Goal: Task Accomplishment & Management: Use online tool/utility

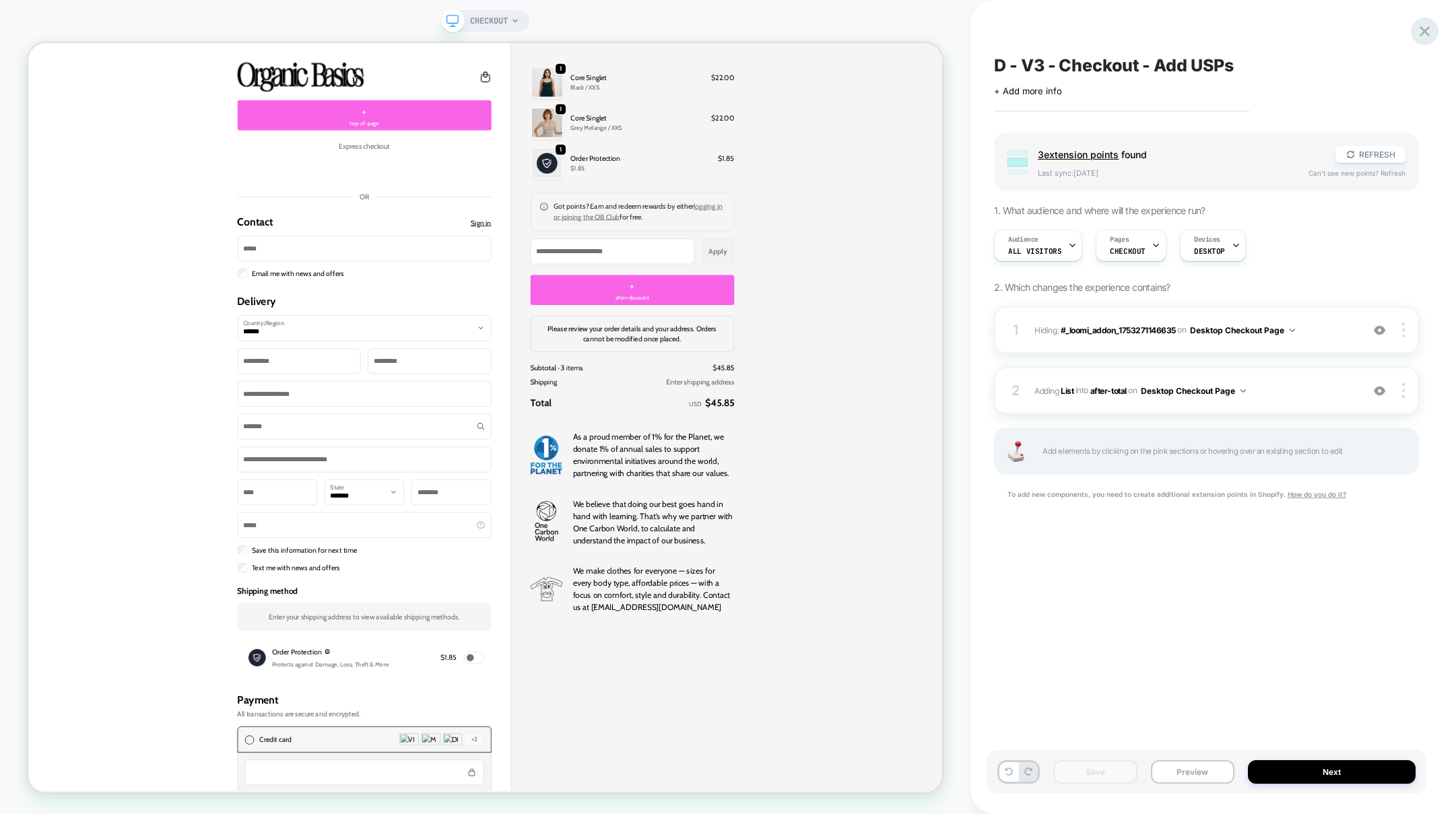
click at [1424, 34] on icon at bounding box center [1424, 31] width 18 height 18
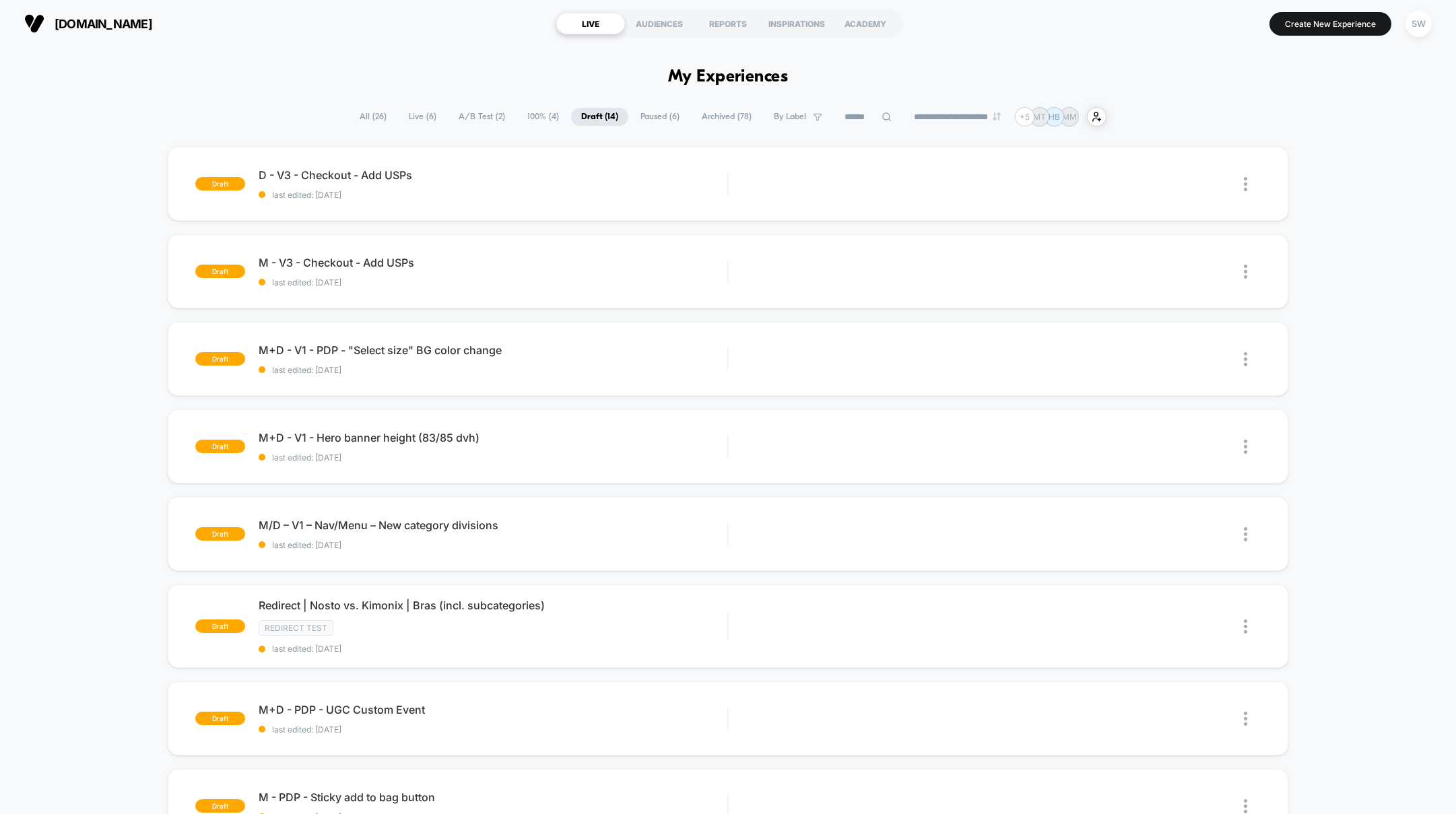
click at [467, 119] on span "A/B Test ( 2 )" at bounding box center [481, 117] width 66 height 18
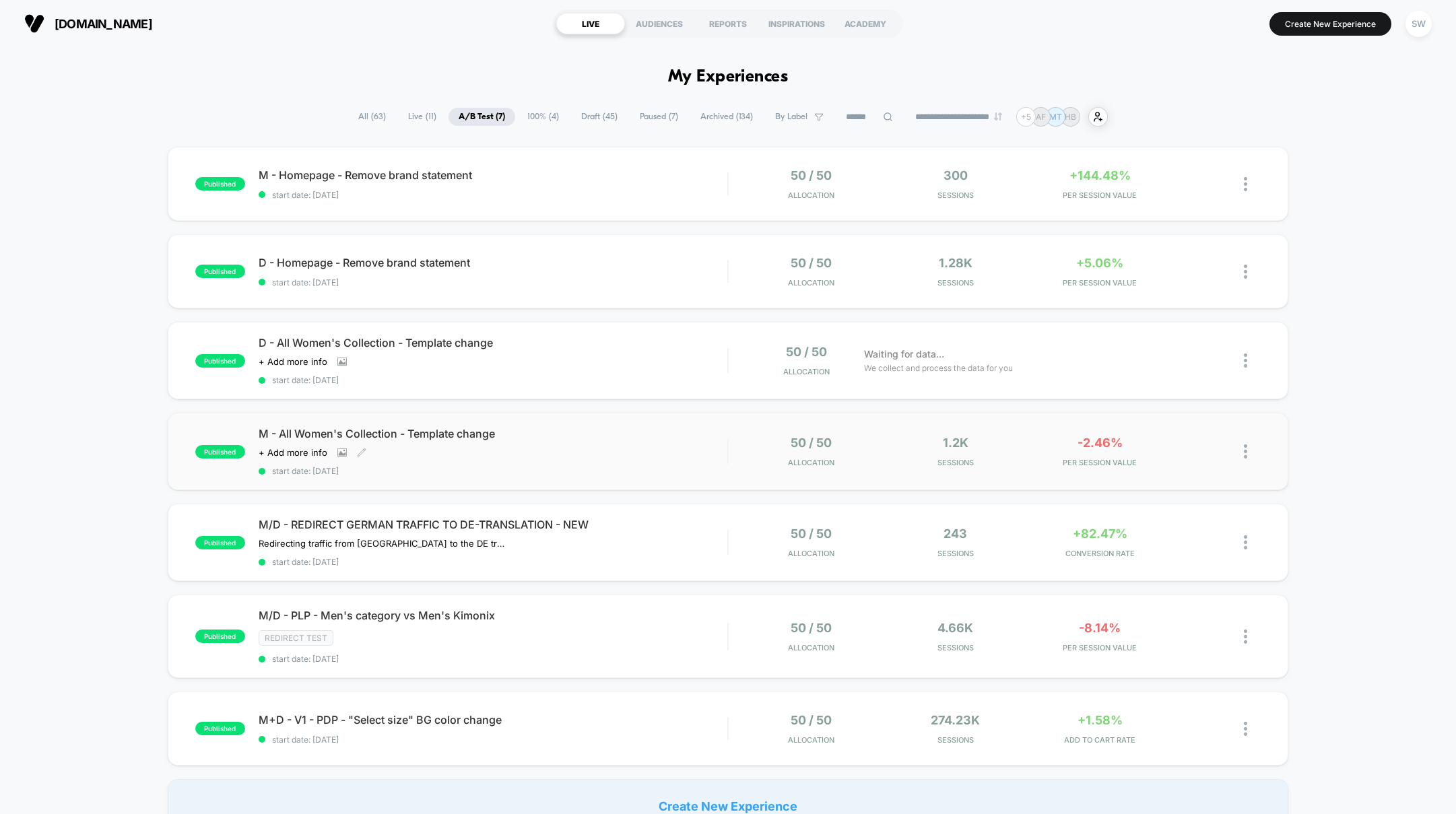
click at [695, 462] on div "M - All Women's Collection - Template change Click to view images Click to edit…" at bounding box center [493, 452] width 469 height 50
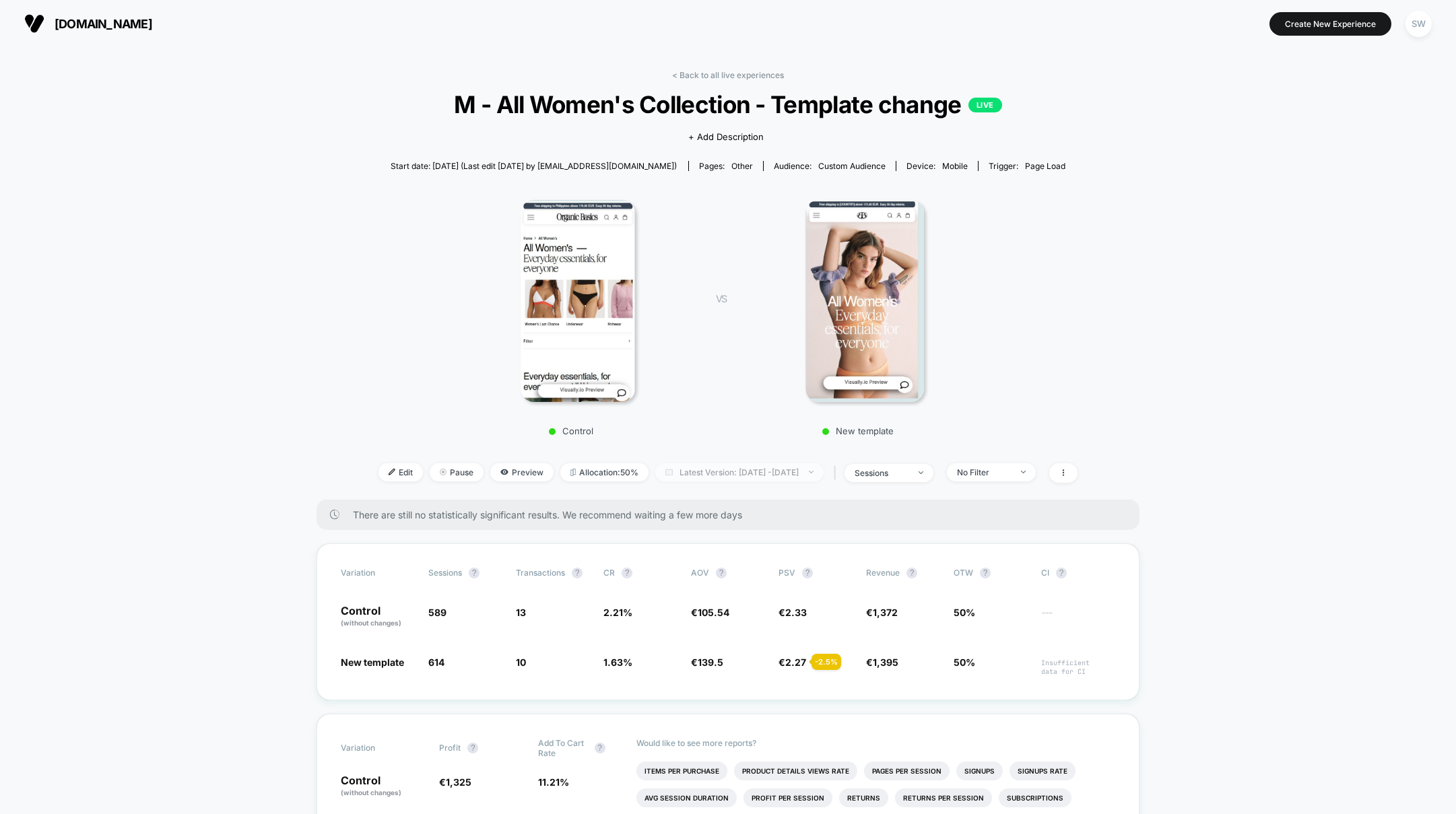
scroll to position [11, 0]
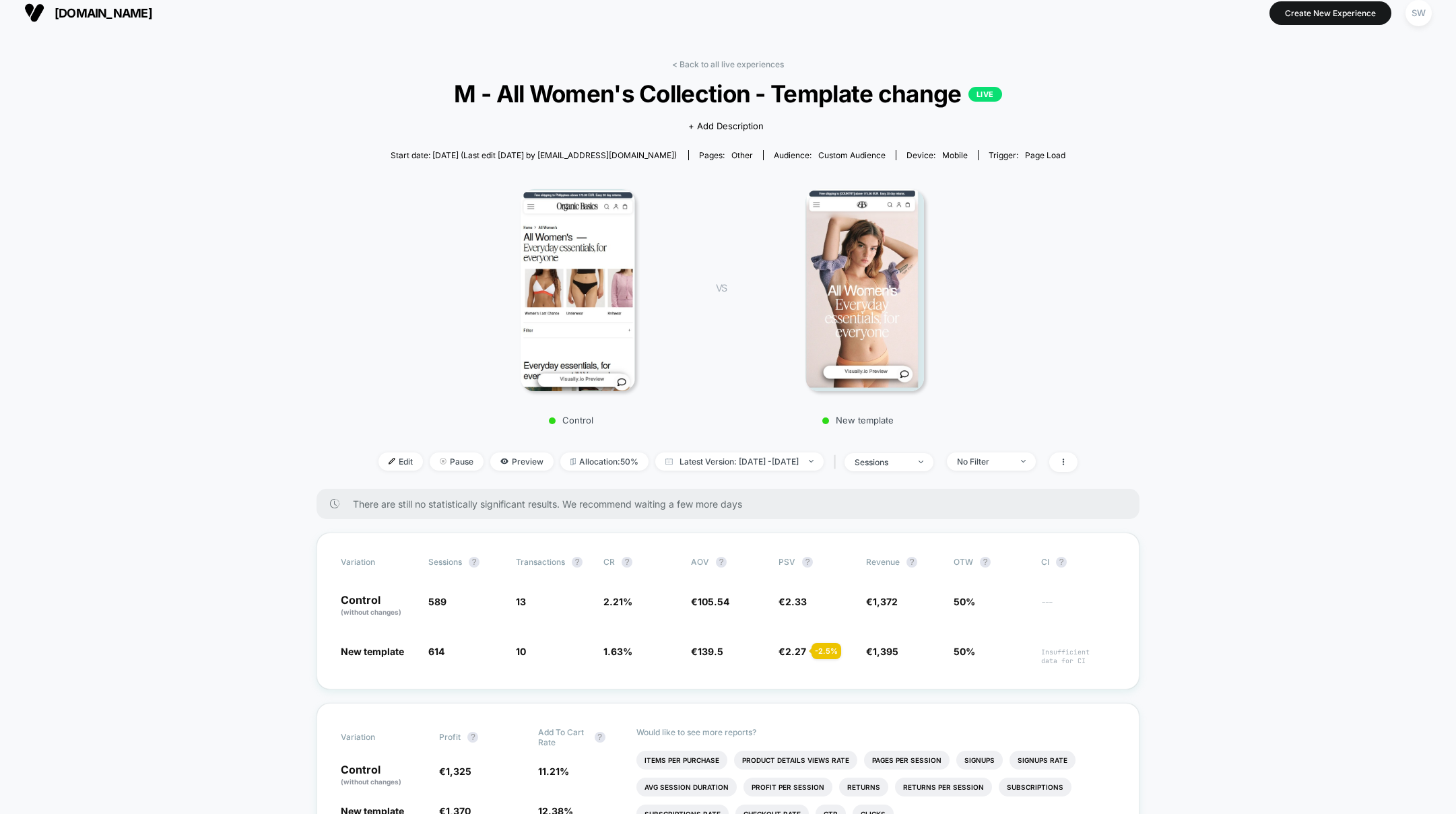
drag, startPoint x: 708, startPoint y: 64, endPoint x: 715, endPoint y: 85, distance: 22.1
click at [708, 64] on link "< Back to all live experiences" at bounding box center [728, 64] width 112 height 10
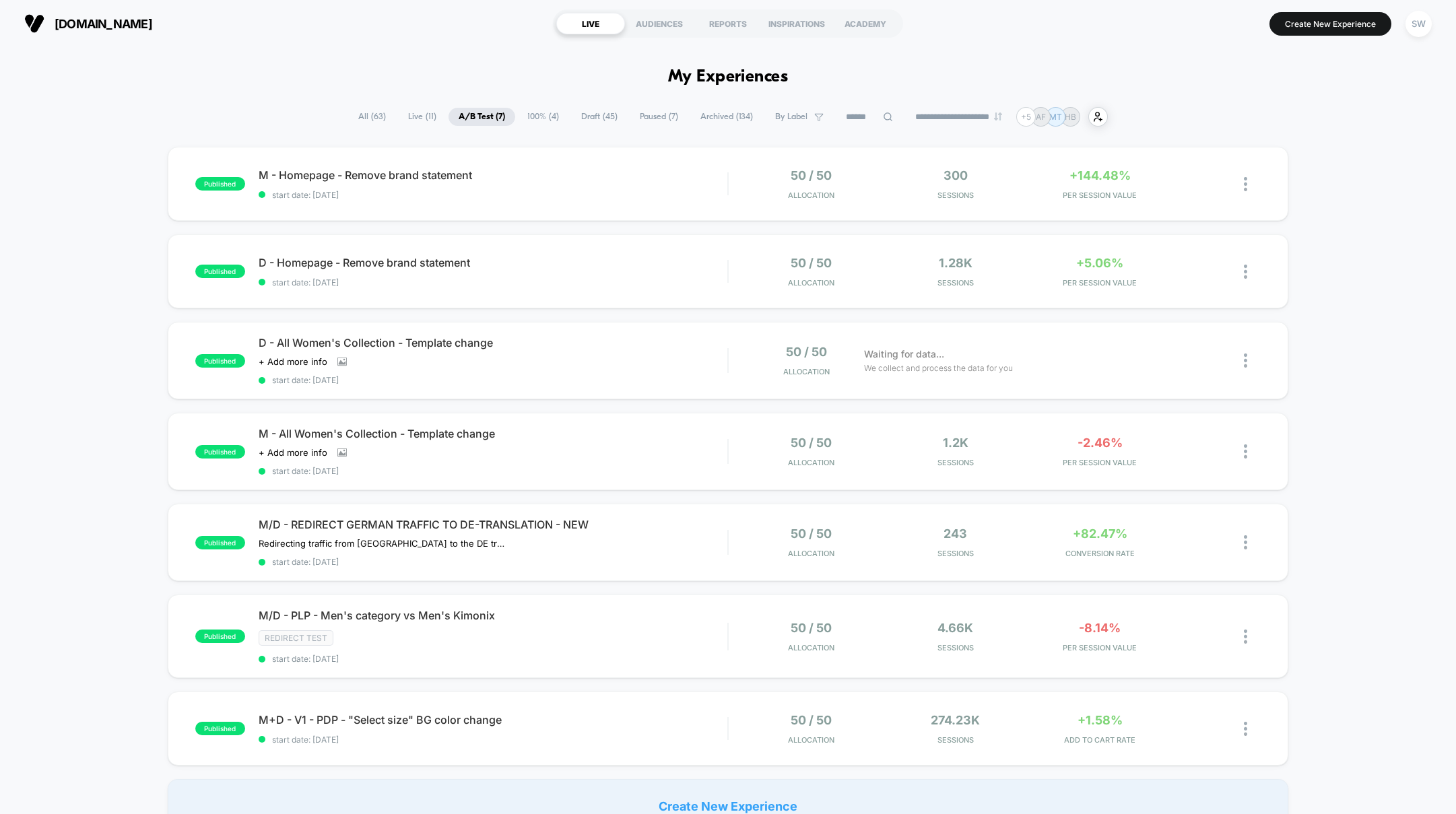
click at [681, 198] on div "published M - Homepage - Remove brand statement start date: [DATE] 50 / 50 Allo…" at bounding box center [728, 183] width 1121 height 74
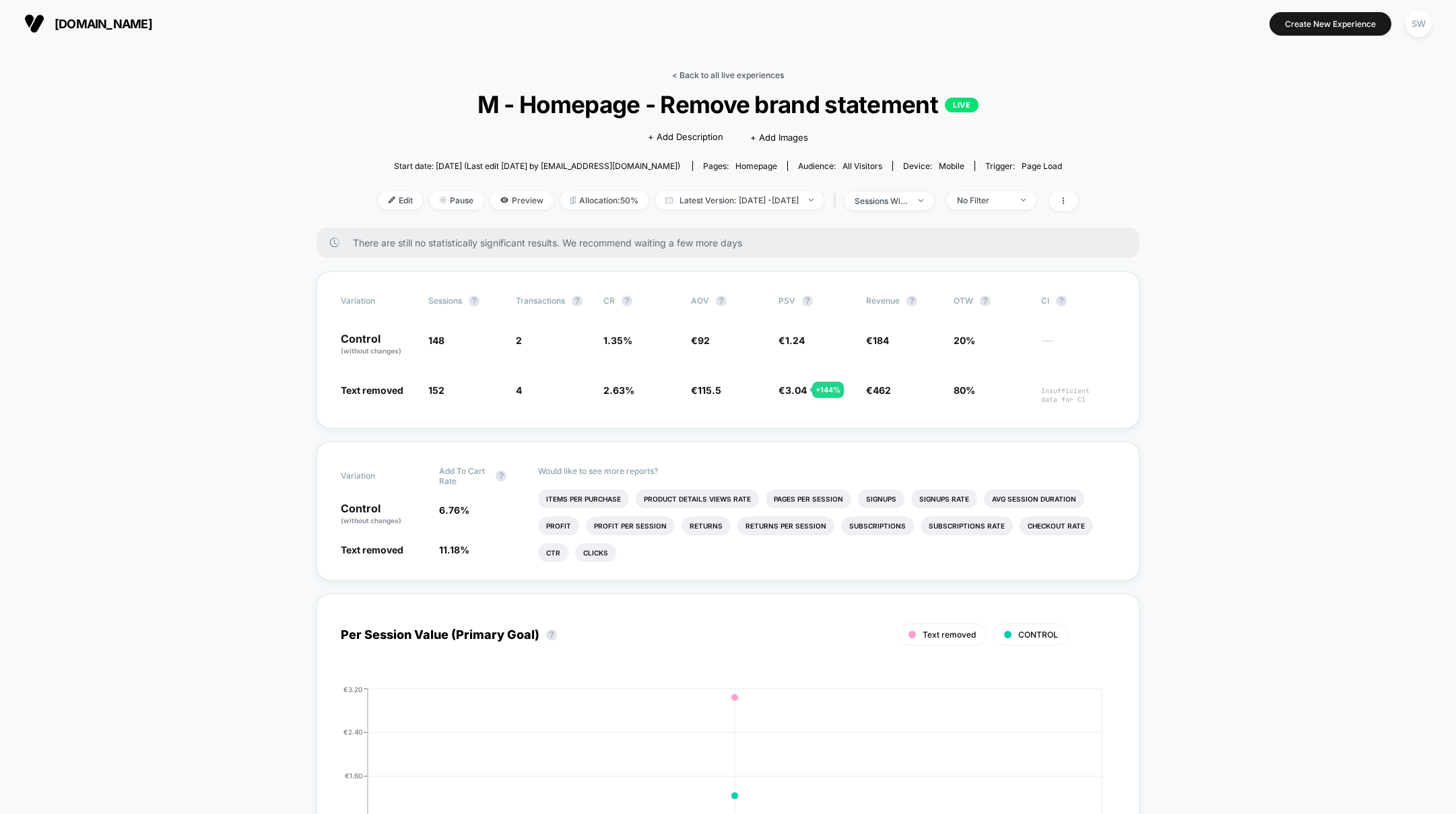
click at [717, 71] on link "< Back to all live experiences" at bounding box center [728, 75] width 112 height 10
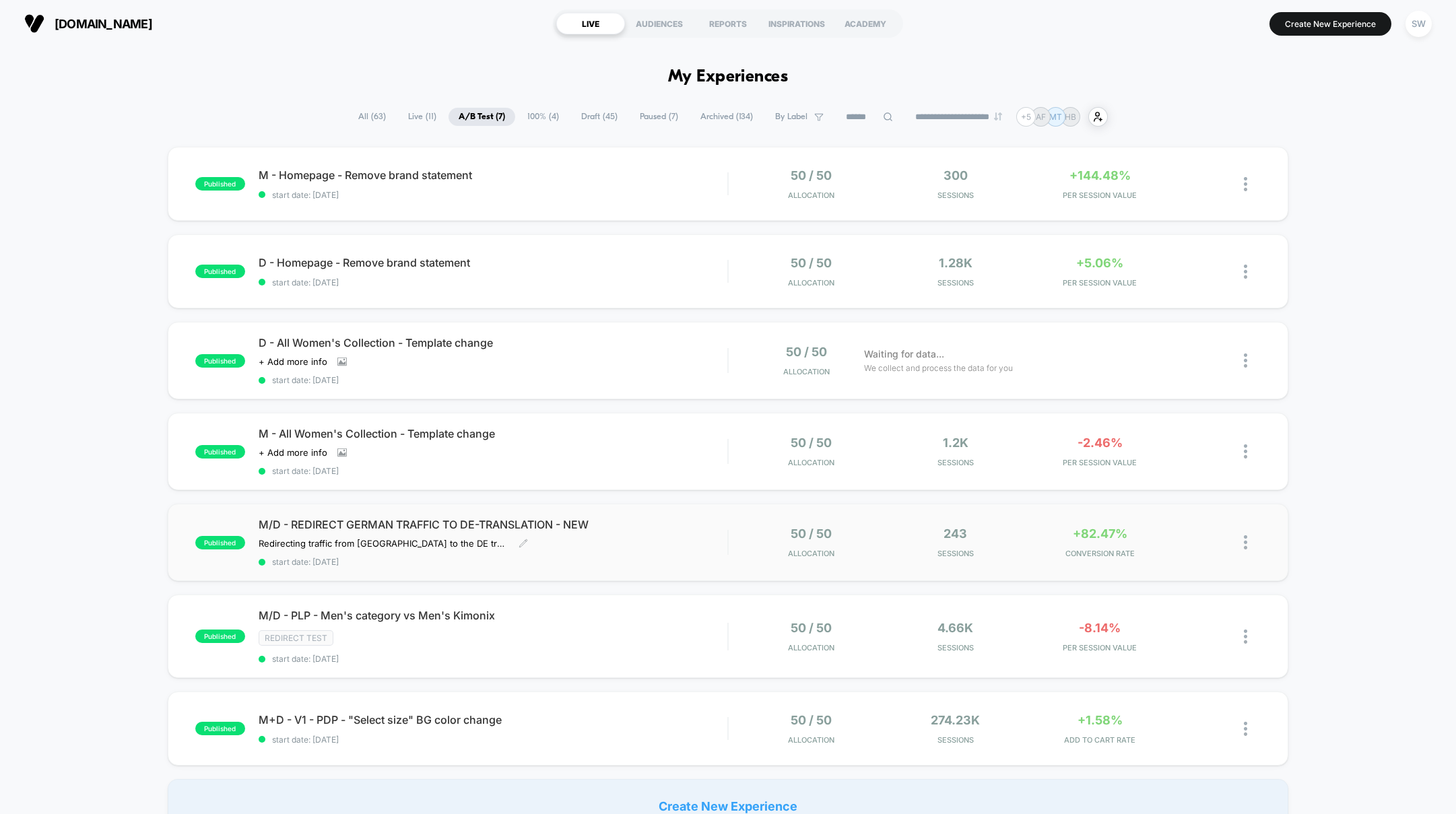
scroll to position [1, 0]
click at [650, 273] on div "D - Homepage - Remove brand statement Click to edit experience details Click to…" at bounding box center [493, 271] width 469 height 32
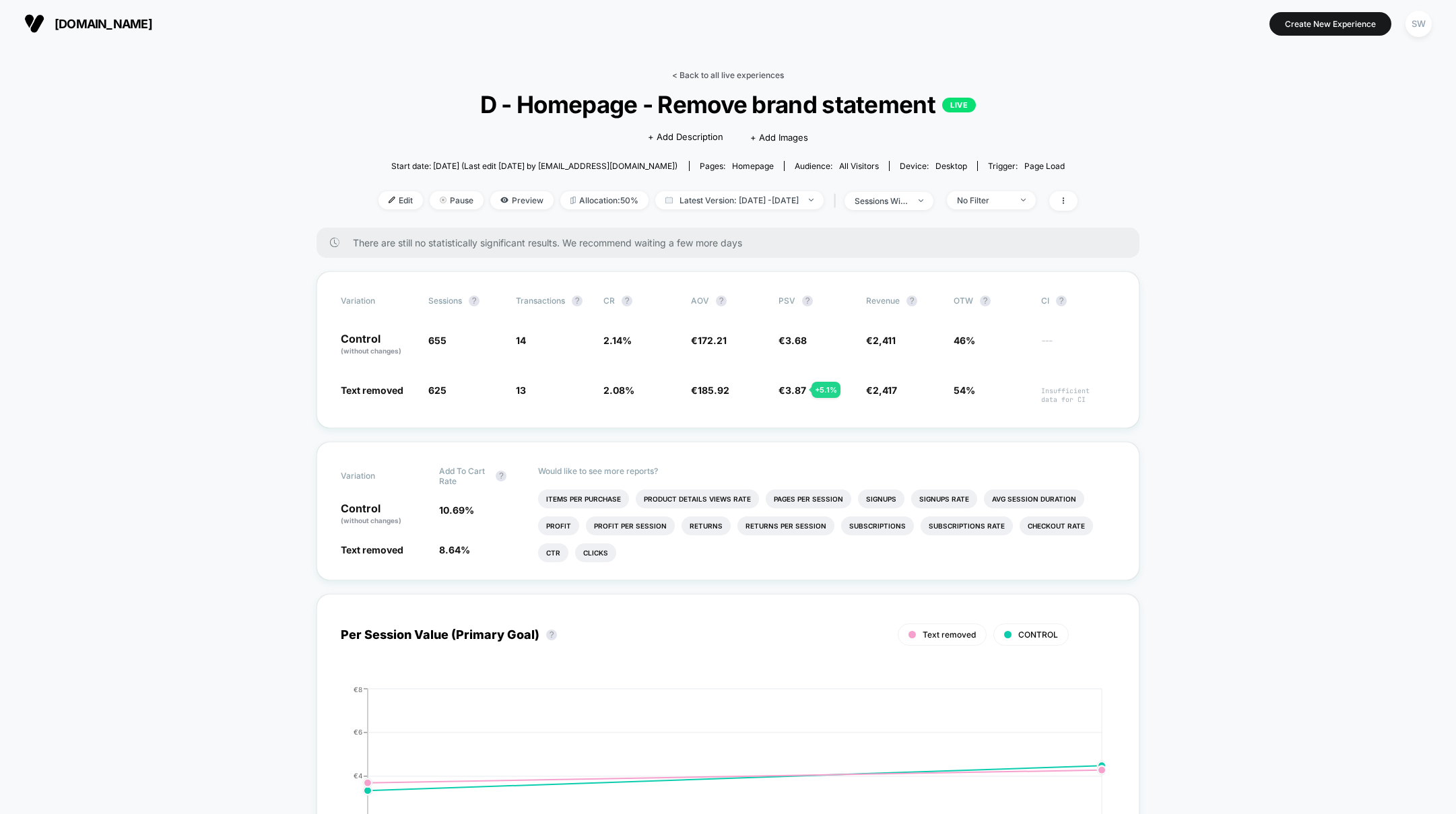
click at [718, 73] on link "< Back to all live experiences" at bounding box center [728, 75] width 112 height 10
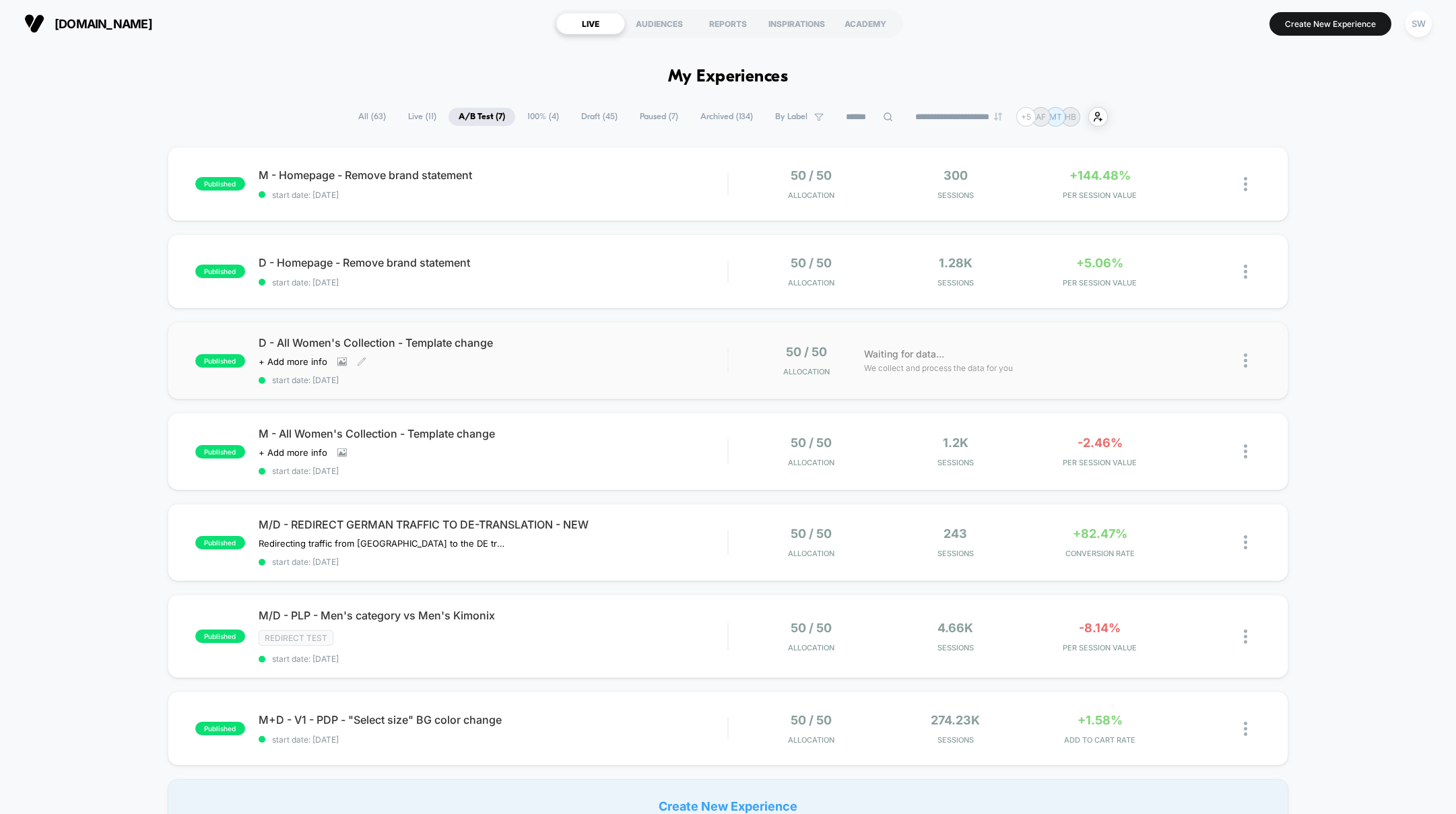
click at [703, 356] on div "D - All Women's Collection - Template change Click to view images Click to edit…" at bounding box center [493, 361] width 469 height 50
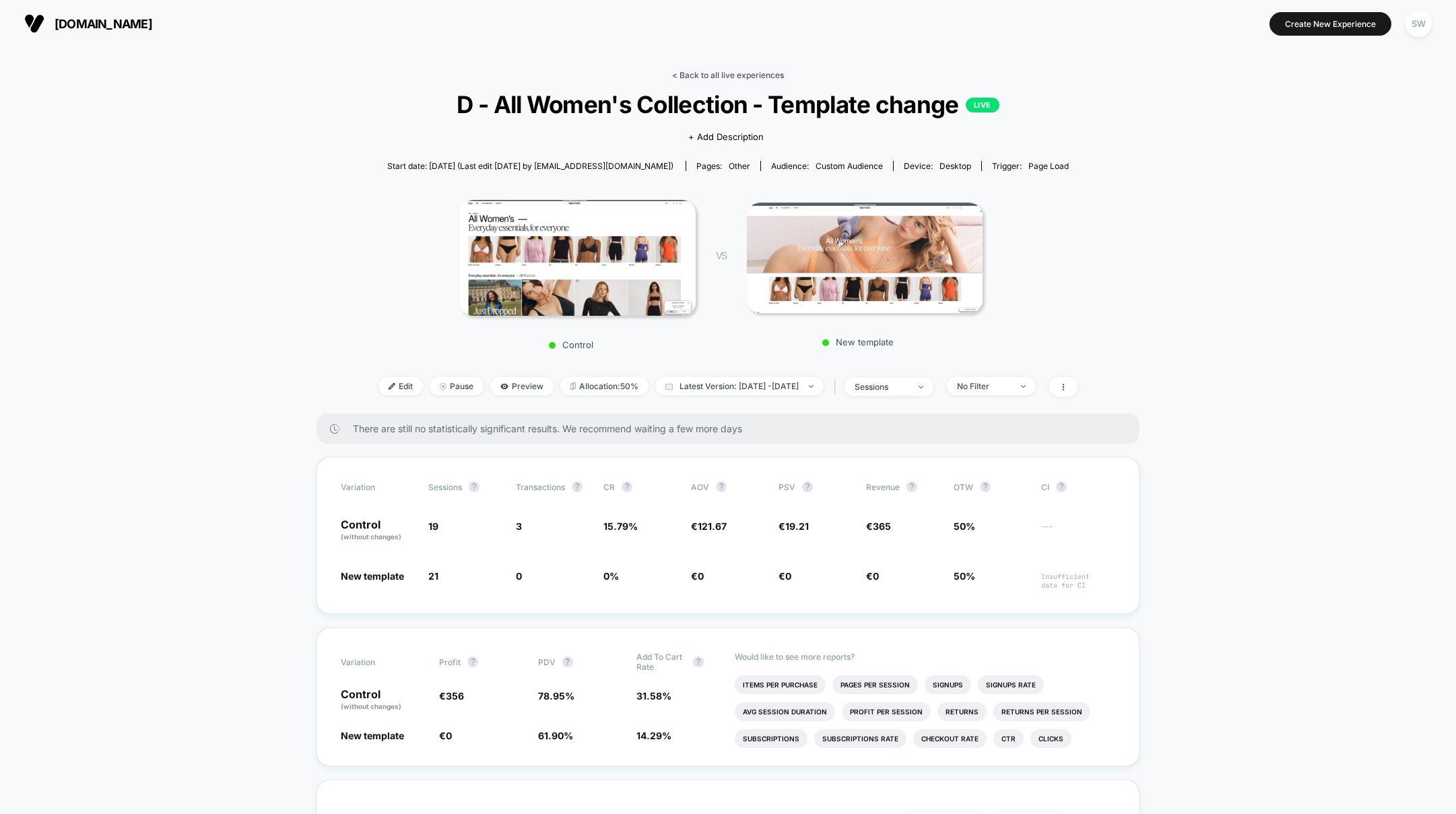
click at [692, 73] on link "< Back to all live experiences" at bounding box center [728, 75] width 112 height 10
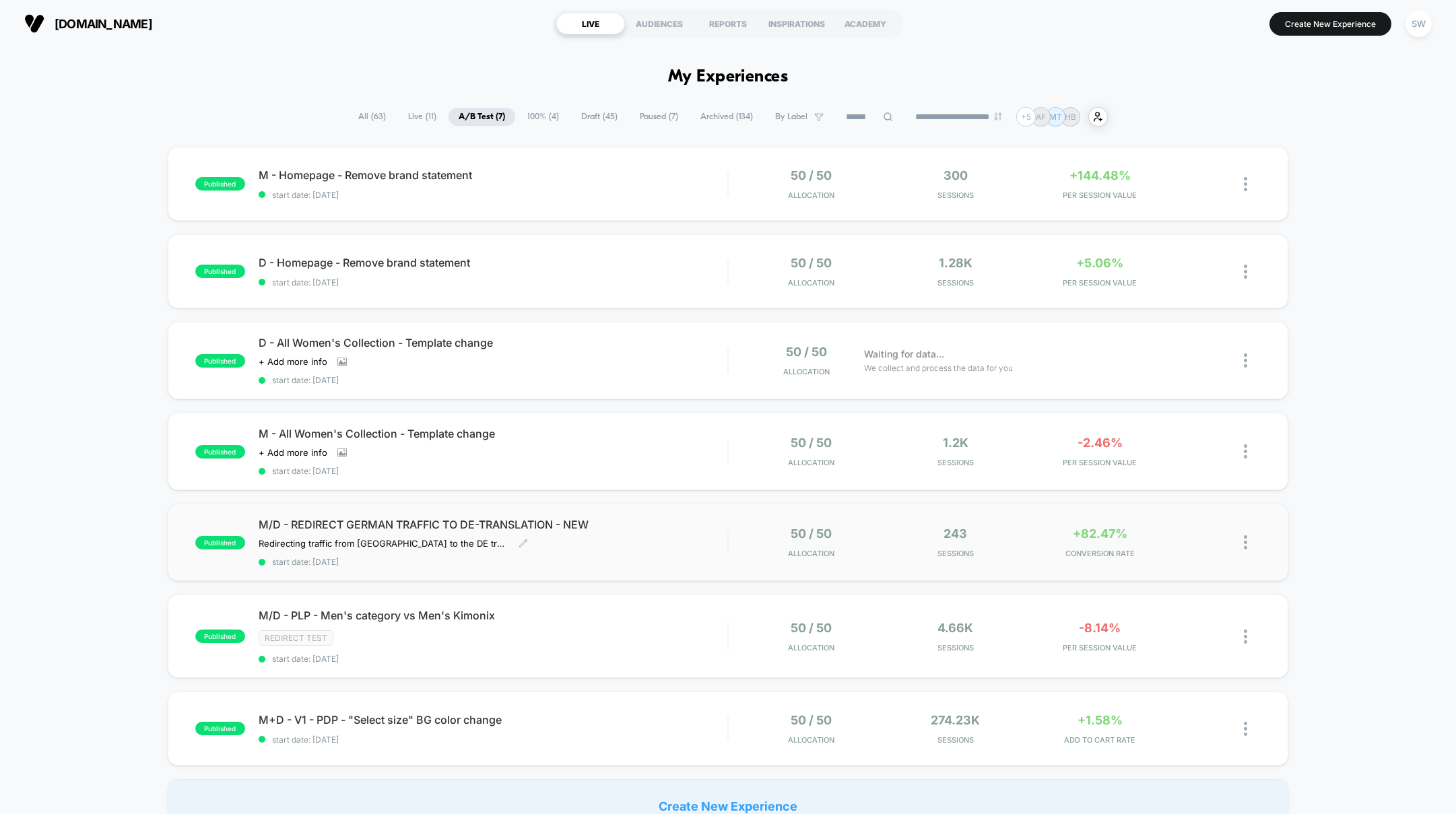
click at [696, 532] on div "M/D - REDIRECT GERMAN TRAFFIC TO DE-TRANSLATION - NEW Redirecting traffic from …" at bounding box center [493, 542] width 469 height 50
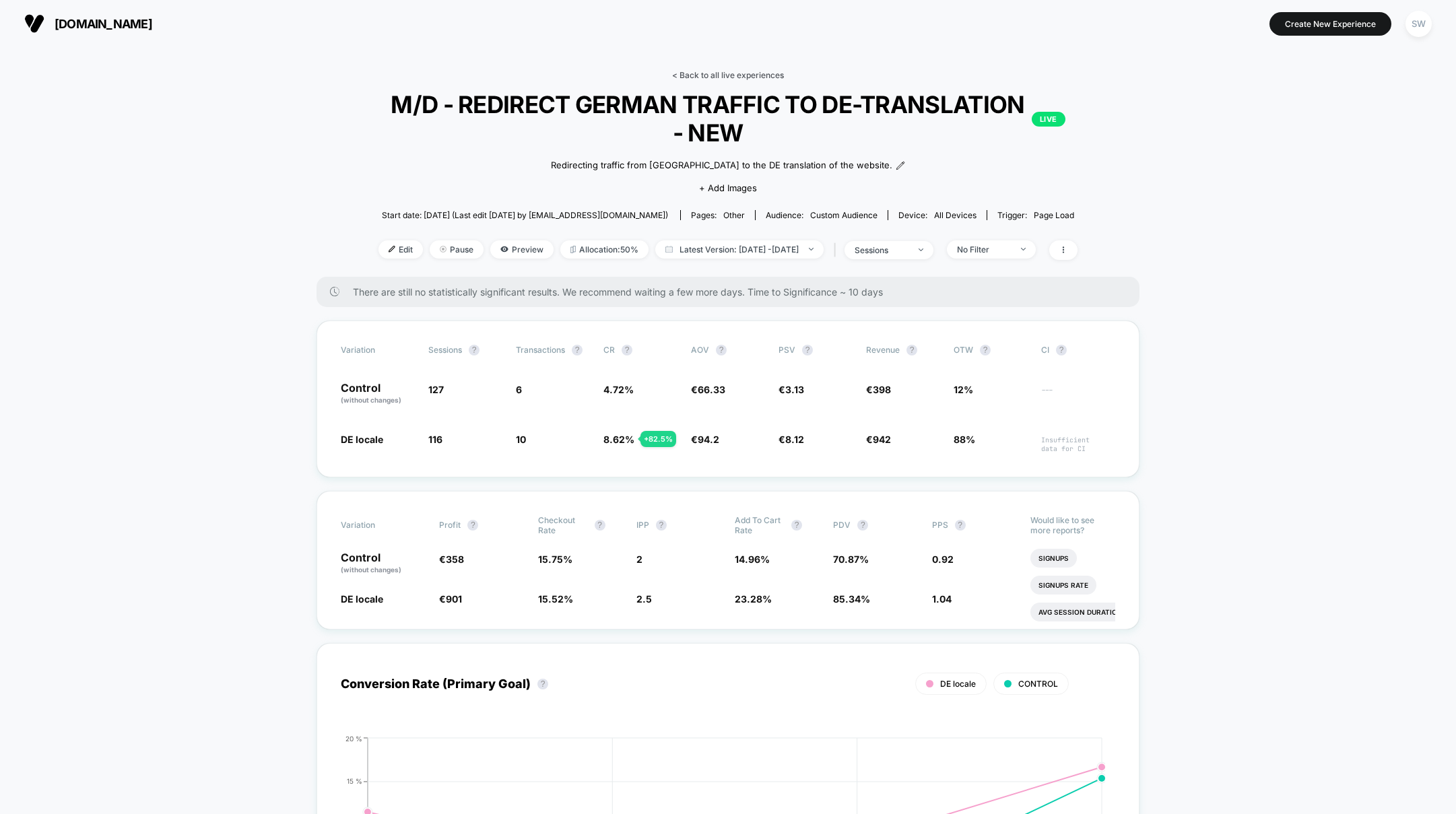
click at [708, 74] on link "< Back to all live experiences" at bounding box center [728, 75] width 112 height 10
